Goal: Use online tool/utility: Utilize a website feature to perform a specific function

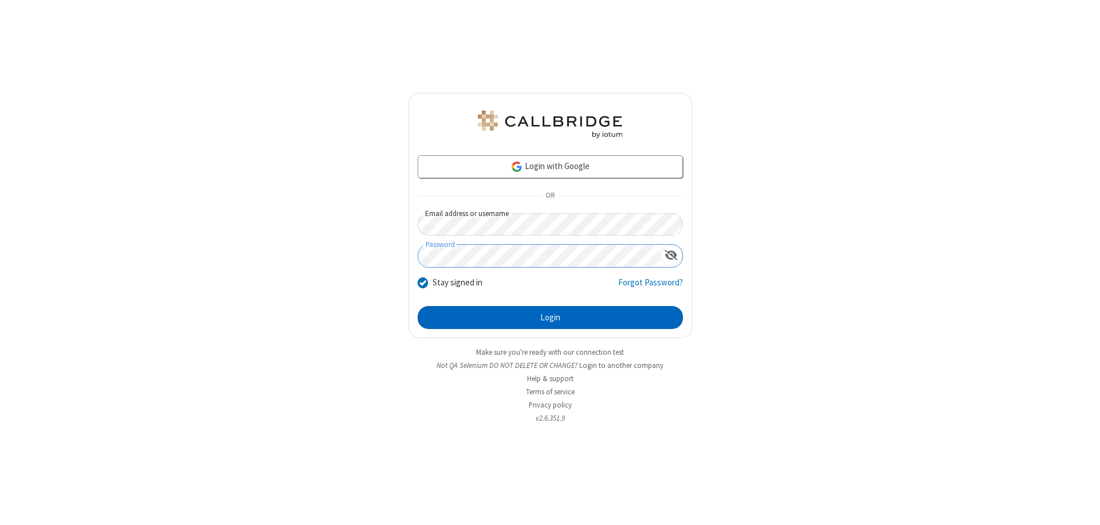
click at [550, 317] on button "Login" at bounding box center [550, 317] width 265 height 23
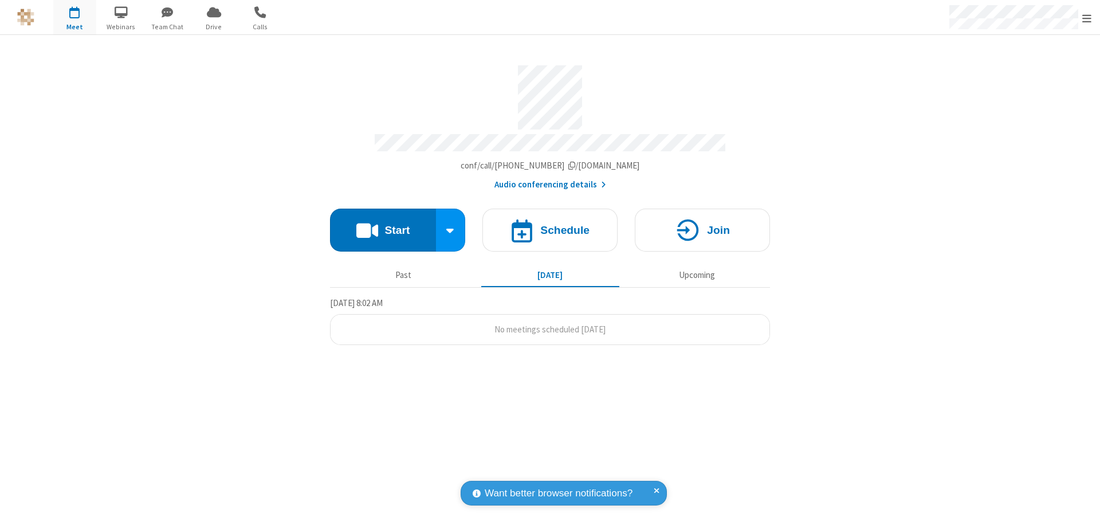
click at [383, 225] on button "Start" at bounding box center [383, 229] width 106 height 43
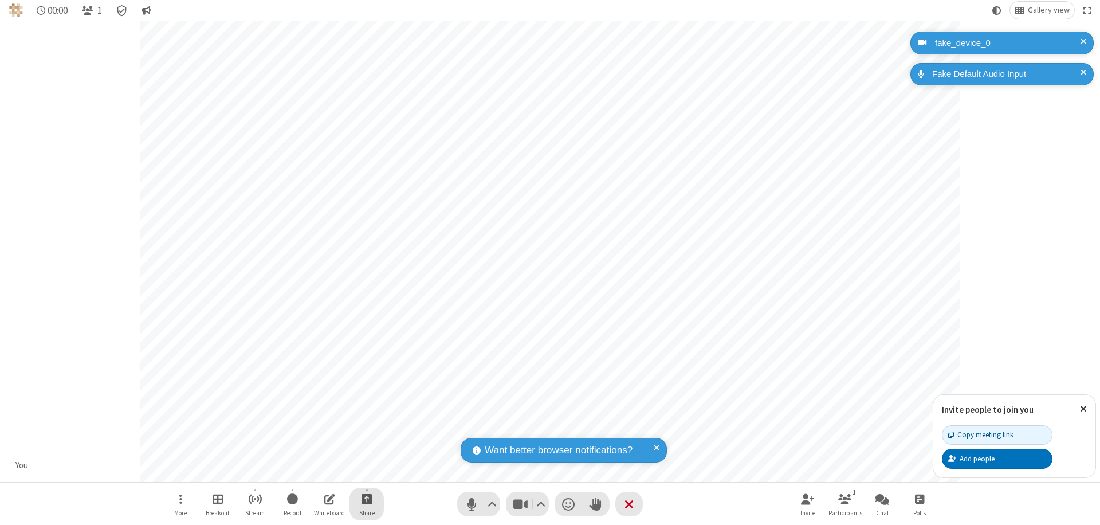
click at [367, 498] on span "Start sharing" at bounding box center [366, 498] width 11 height 14
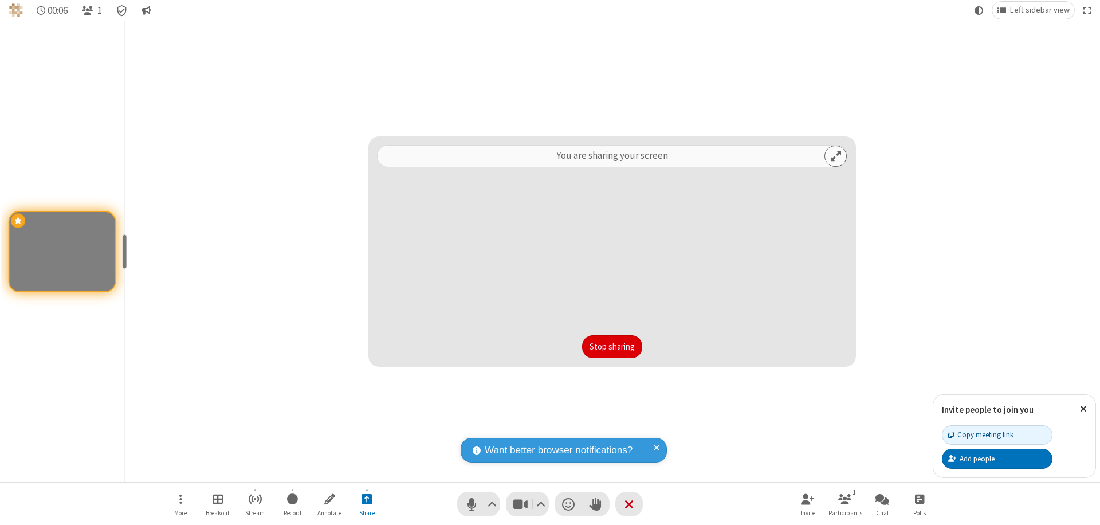
click at [612, 347] on button "Stop sharing" at bounding box center [612, 346] width 60 height 23
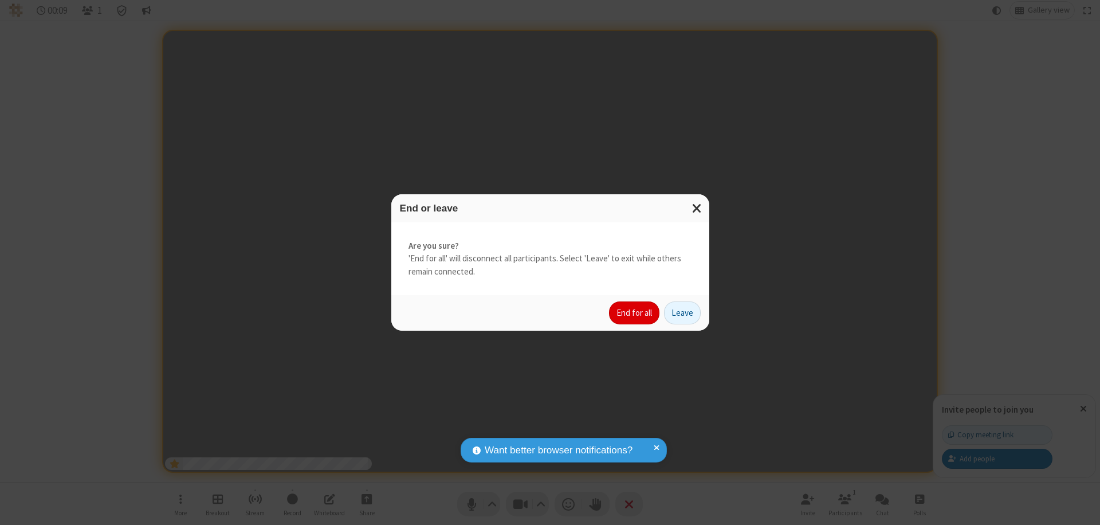
click at [635, 313] on button "End for all" at bounding box center [634, 312] width 50 height 23
